Goal: Task Accomplishment & Management: Complete application form

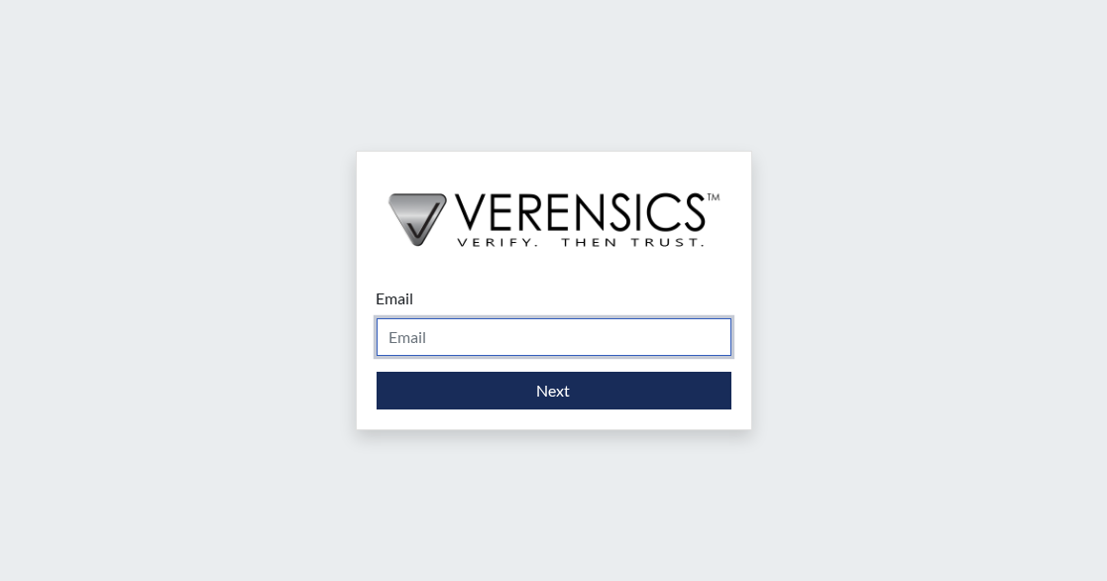
click at [478, 335] on input "Email" at bounding box center [554, 337] width 355 height 38
type input "[EMAIL_ADDRESS][DOMAIN_NAME]"
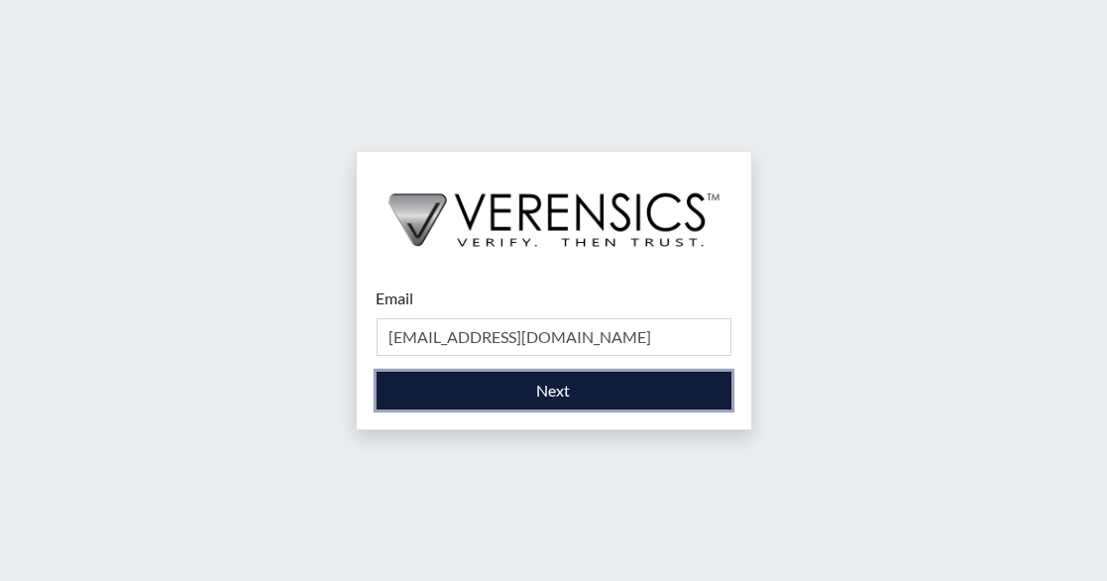
click at [522, 402] on button "Next" at bounding box center [554, 391] width 355 height 38
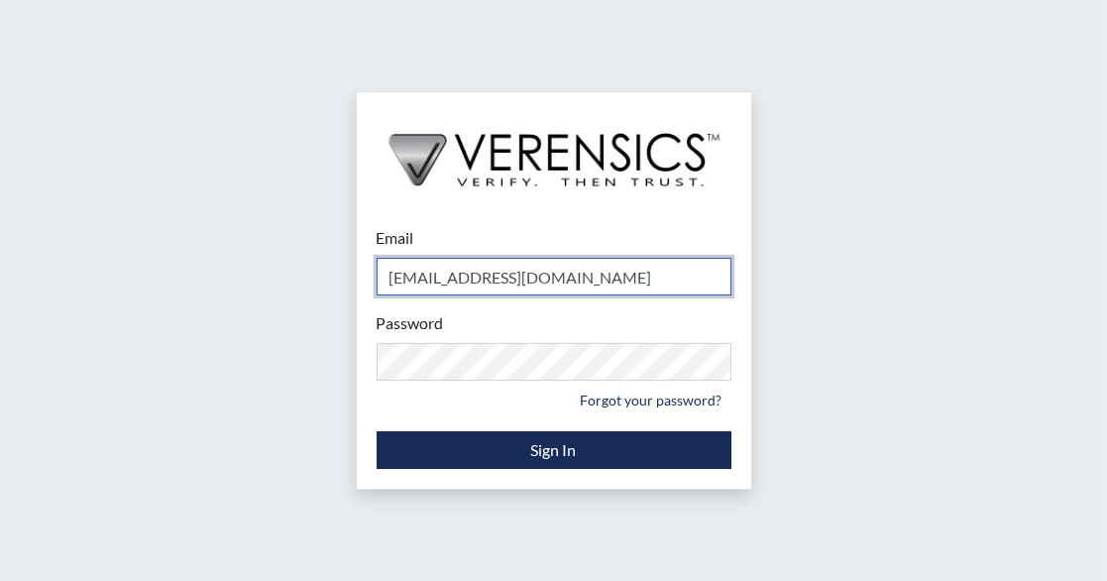
click at [594, 272] on input "[EMAIL_ADDRESS][DOMAIN_NAME]" at bounding box center [554, 277] width 355 height 38
drag, startPoint x: 621, startPoint y: 273, endPoint x: 285, endPoint y: 240, distance: 337.6
click at [309, 258] on div "Email [EMAIL_ADDRESS][DOMAIN_NAME] Please provide your email address. Password …" at bounding box center [553, 290] width 1107 height 581
